Goal: Task Accomplishment & Management: Manage account settings

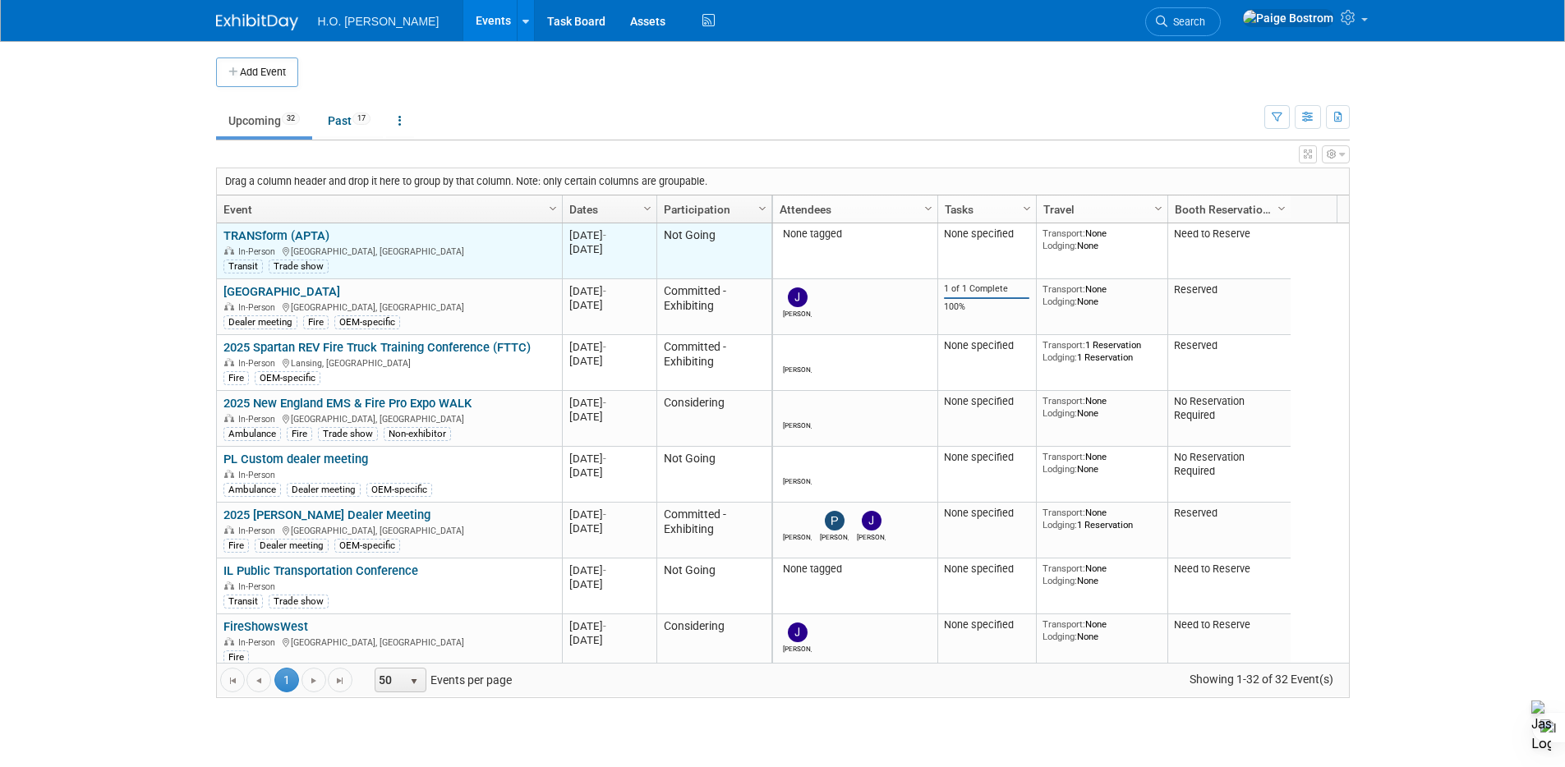
click at [312, 235] on link "TRANSform (APTA)" at bounding box center [276, 235] width 106 height 15
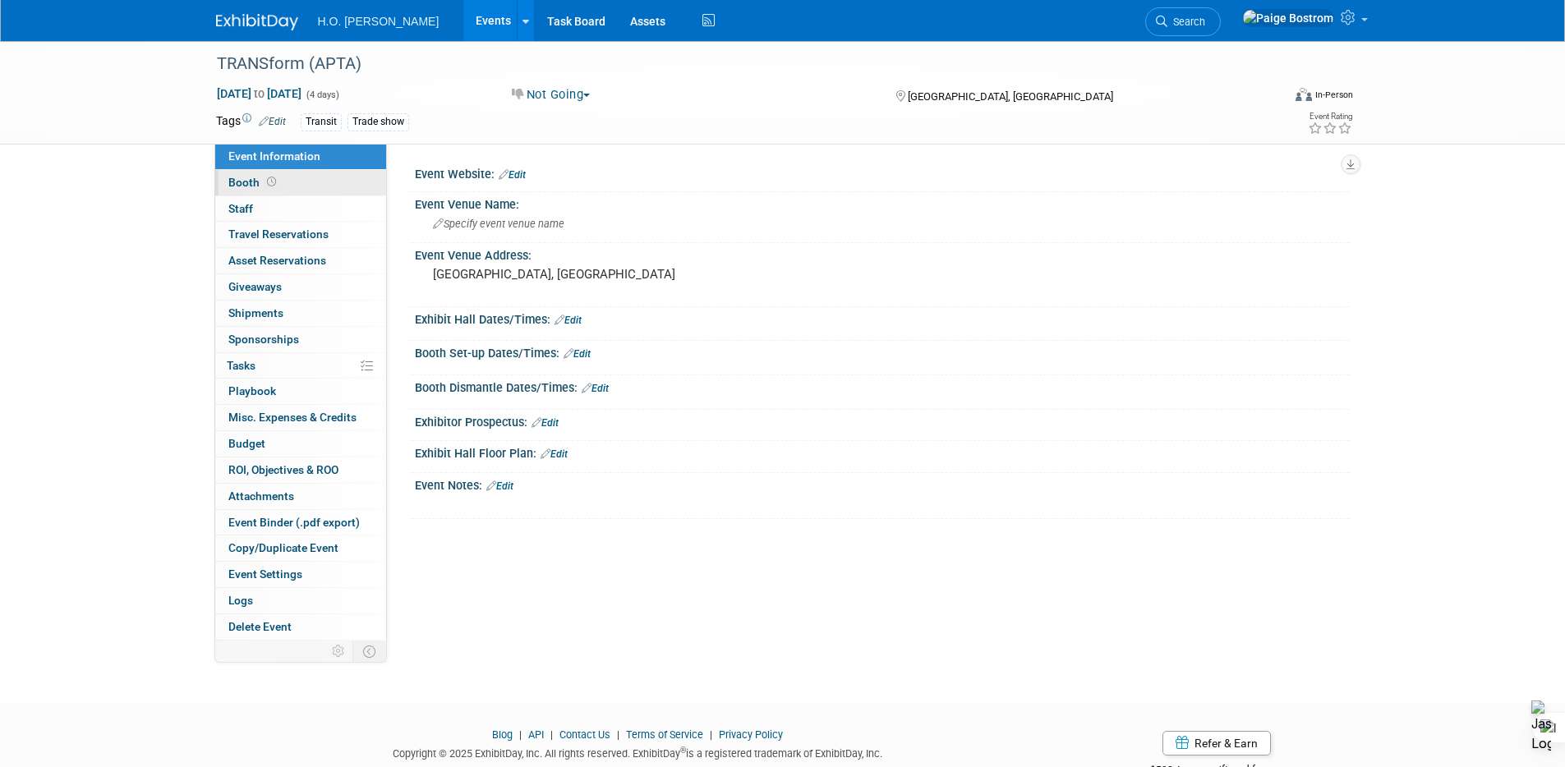
click at [297, 184] on link "Booth" at bounding box center [300, 182] width 171 height 25
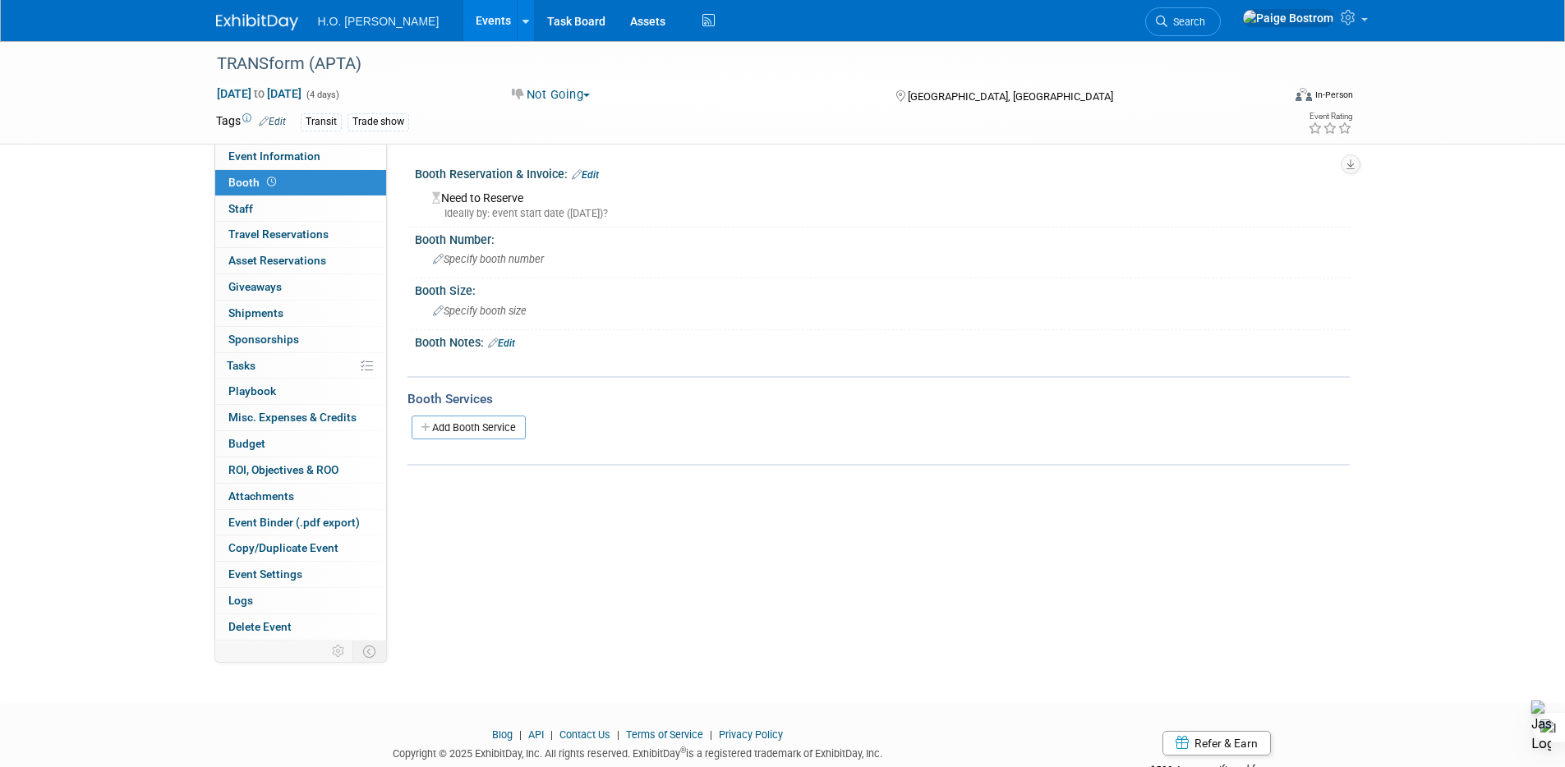
click at [585, 173] on link "Edit" at bounding box center [585, 175] width 27 height 12
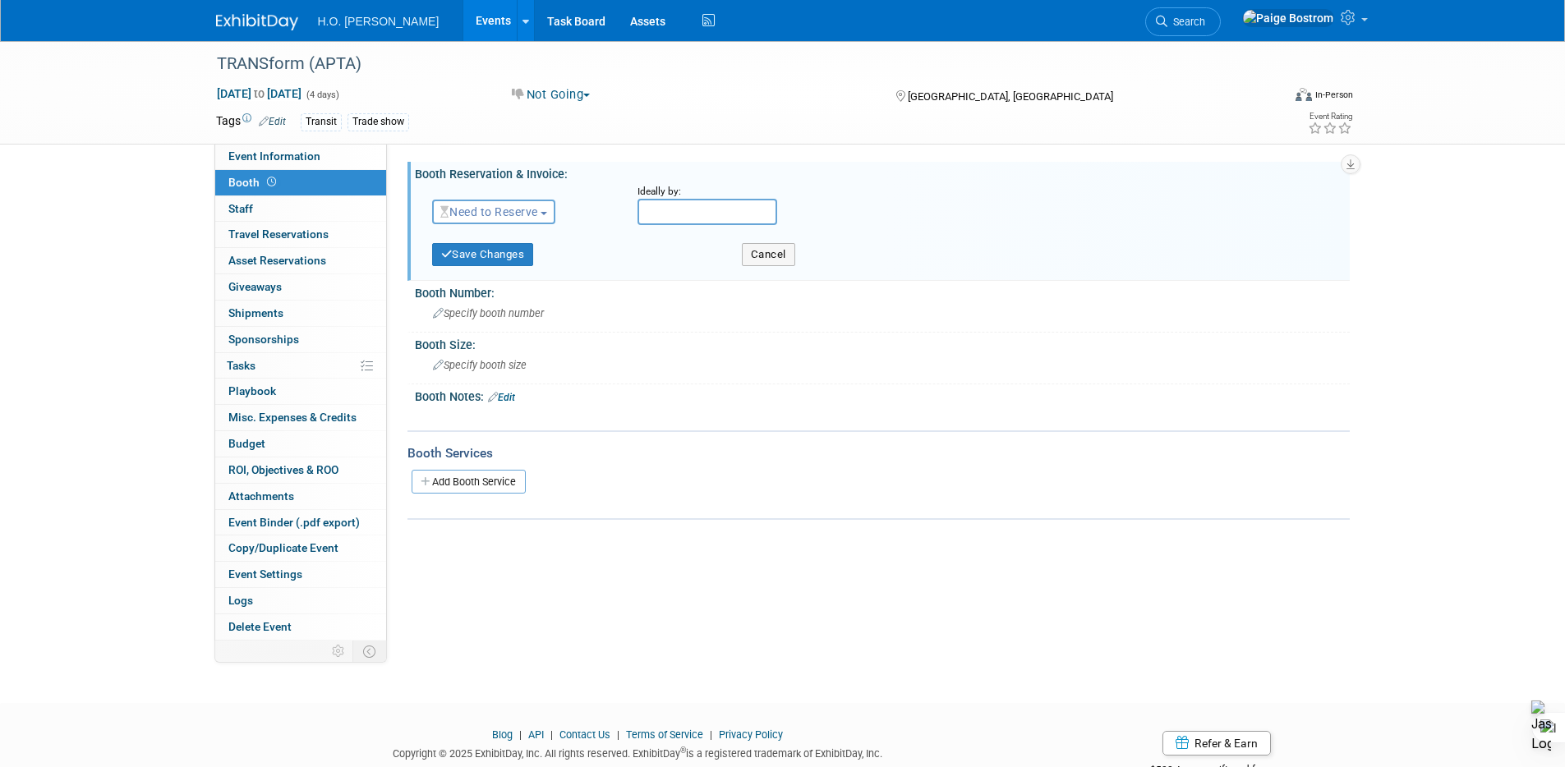
click at [512, 210] on span "Need to Reserve" at bounding box center [489, 211] width 98 height 13
click at [519, 288] on link "No Reservation Required" at bounding box center [521, 285] width 176 height 23
click at [523, 260] on button "Save Changes" at bounding box center [483, 254] width 102 height 23
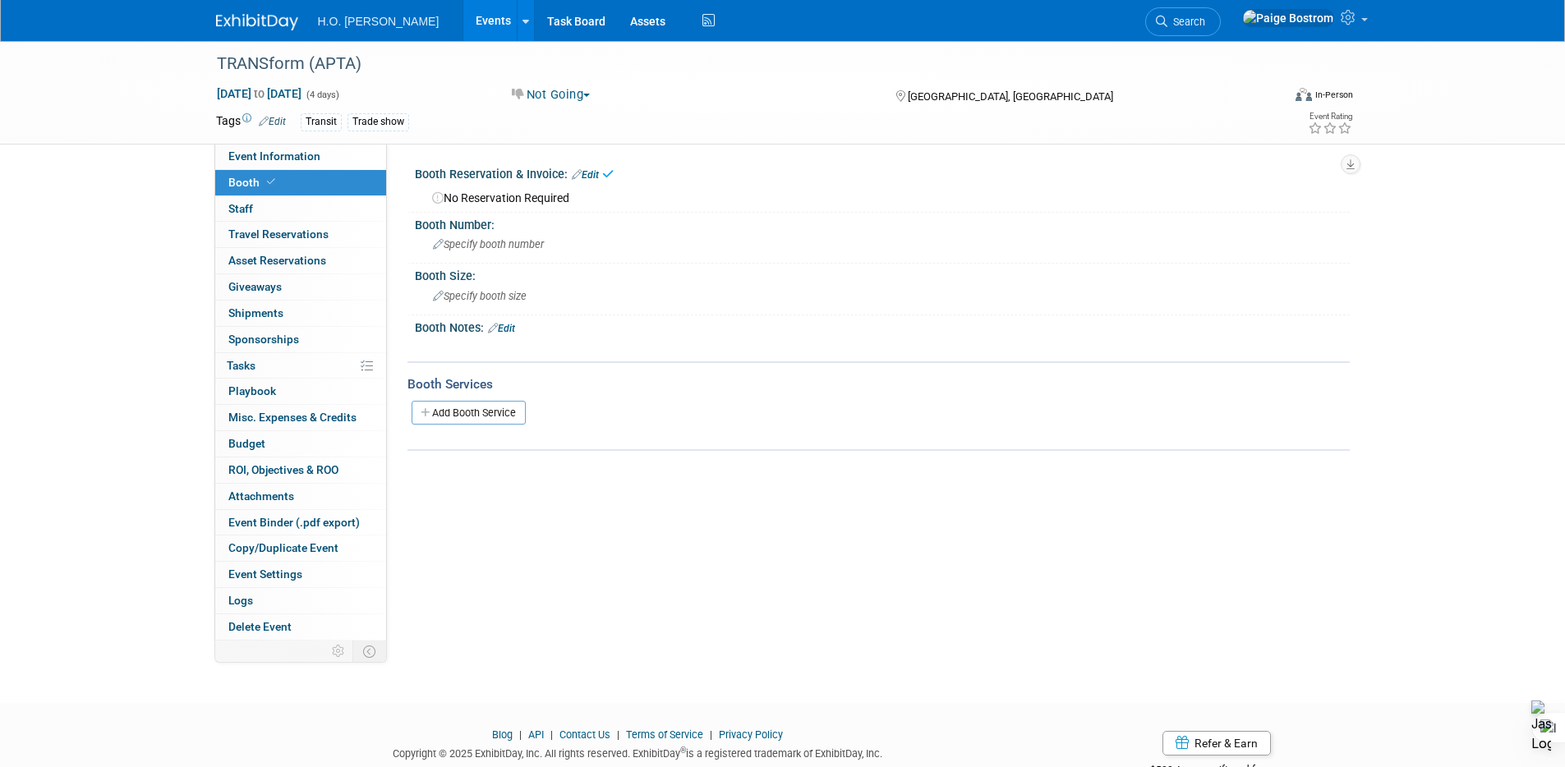
click at [463, 35] on link "Events" at bounding box center [493, 20] width 60 height 41
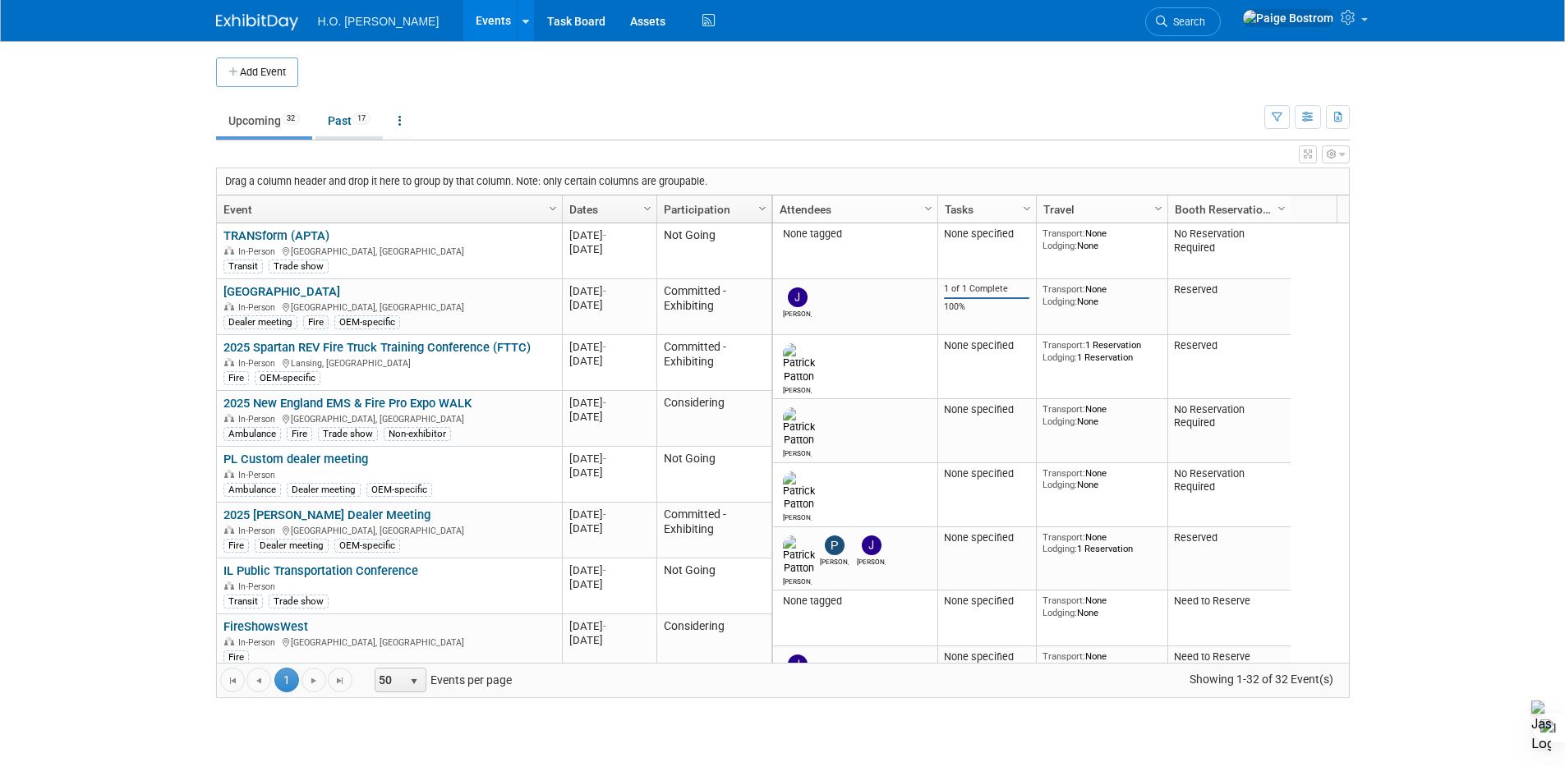
click at [333, 124] on link "Past 17" at bounding box center [348, 120] width 67 height 31
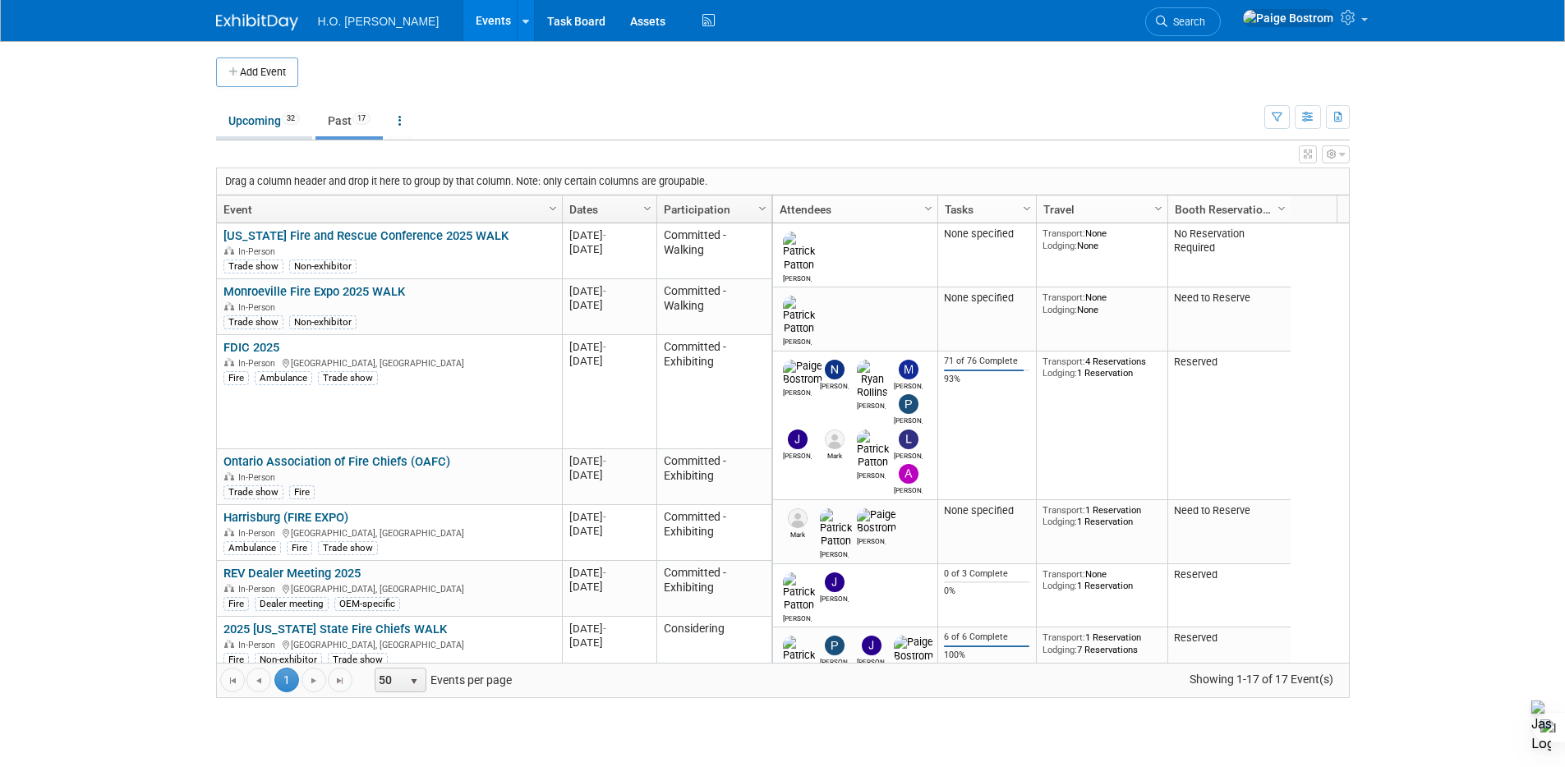
click at [246, 115] on link "Upcoming 32" at bounding box center [264, 120] width 96 height 31
